Goal: Browse casually

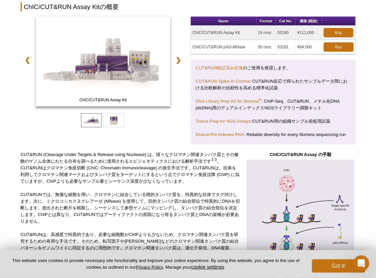
scroll to position [100, 0]
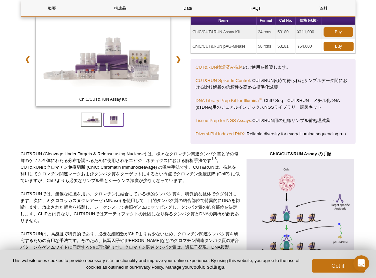
click at [120, 115] on span at bounding box center [113, 120] width 21 height 14
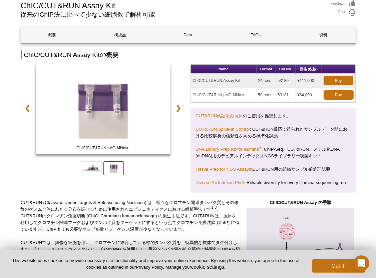
scroll to position [0, 0]
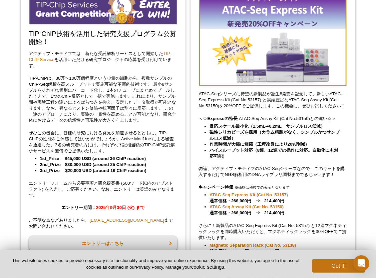
scroll to position [100, 0]
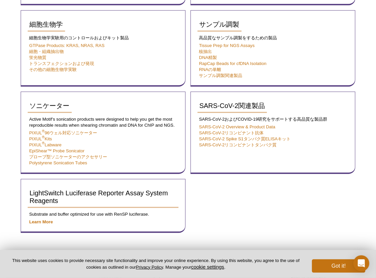
scroll to position [533, 0]
